Goal: Navigation & Orientation: Find specific page/section

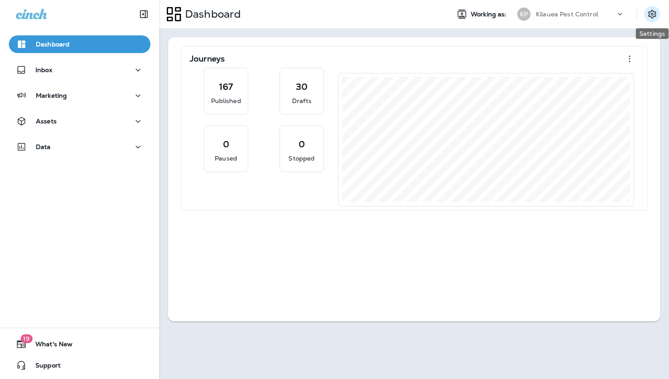
click at [647, 17] on icon "Settings" at bounding box center [652, 14] width 11 height 11
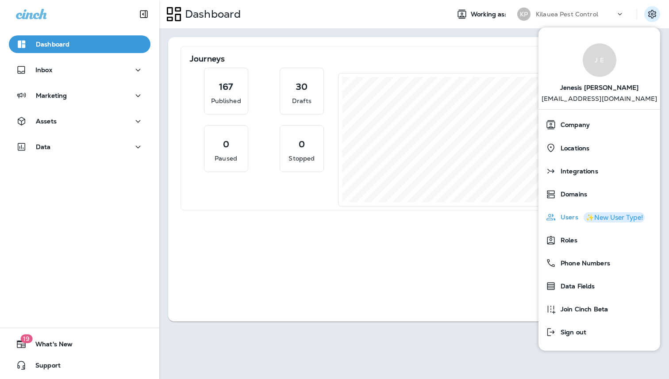
click at [564, 218] on span "Users" at bounding box center [567, 218] width 22 height 8
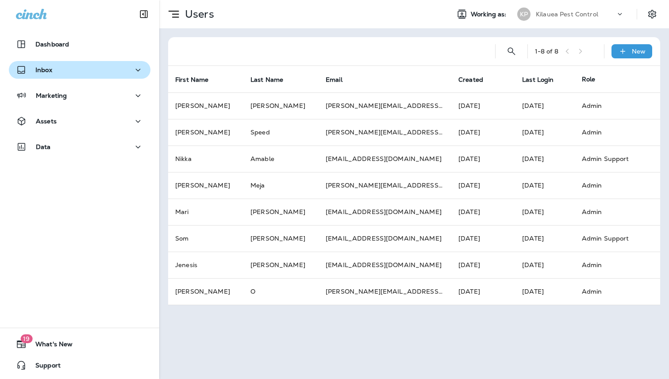
click at [69, 75] on div "Inbox" at bounding box center [79, 70] width 127 height 11
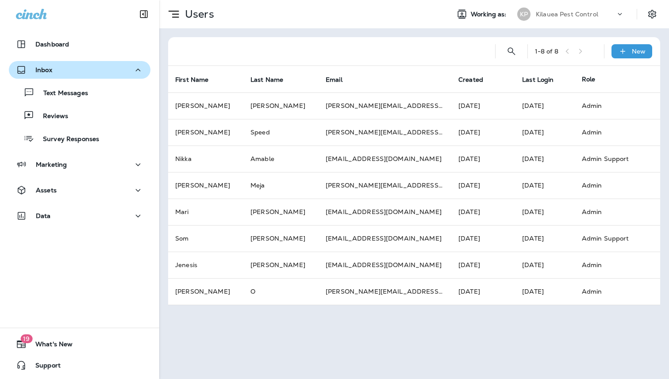
click at [69, 75] on div "Inbox" at bounding box center [79, 70] width 127 height 11
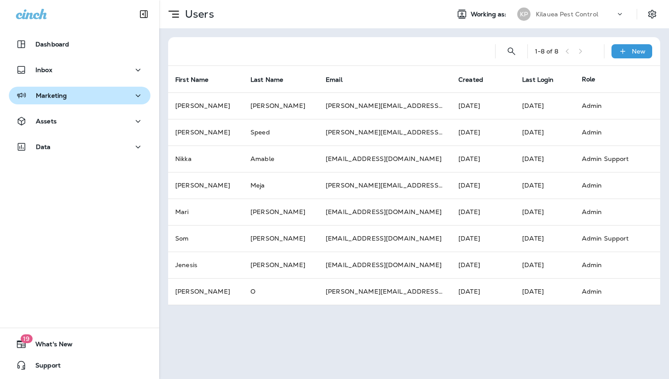
click at [72, 97] on div "Marketing" at bounding box center [79, 95] width 127 height 11
